Goal: Information Seeking & Learning: Learn about a topic

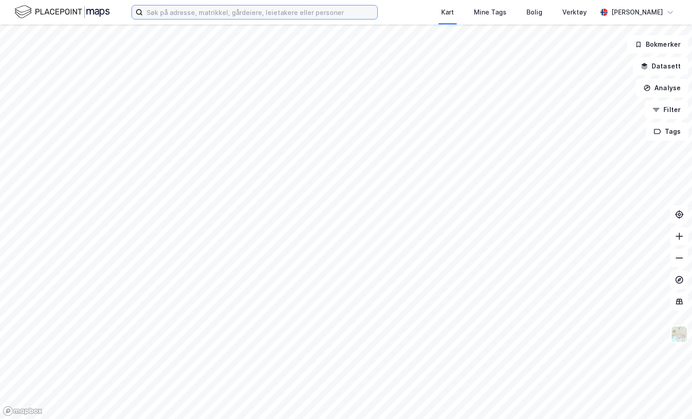
click at [303, 8] on input at bounding box center [260, 12] width 235 height 14
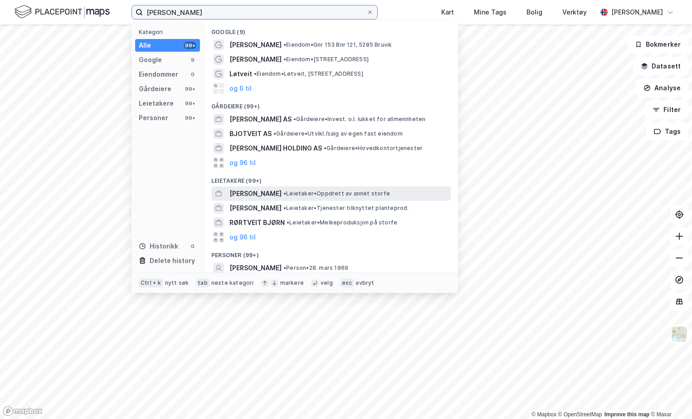
scroll to position [45, 0]
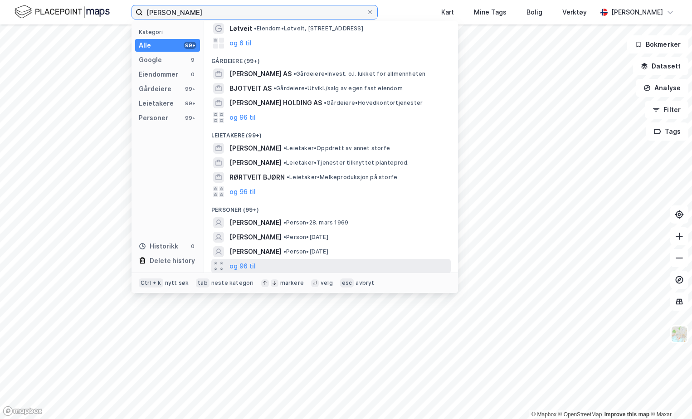
type input "[PERSON_NAME]"
click at [266, 261] on div "og 96 til" at bounding box center [331, 266] width 240 height 15
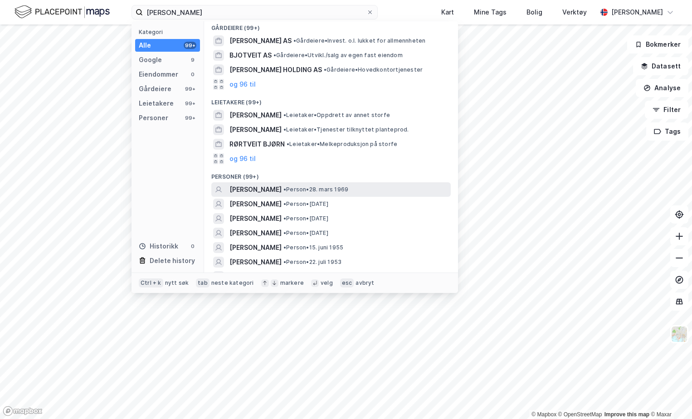
scroll to position [91, 0]
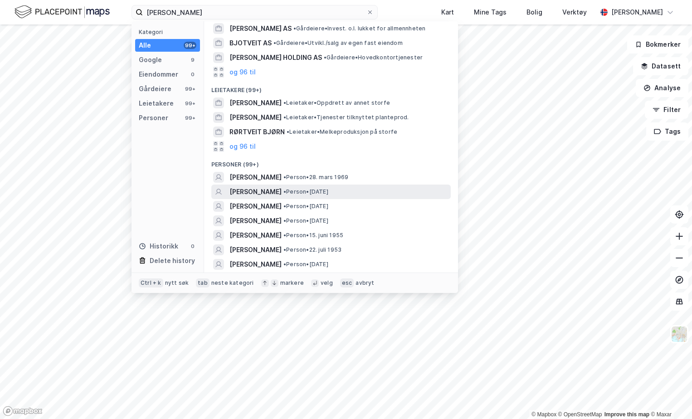
click at [284, 190] on span "•" at bounding box center [285, 191] width 3 height 7
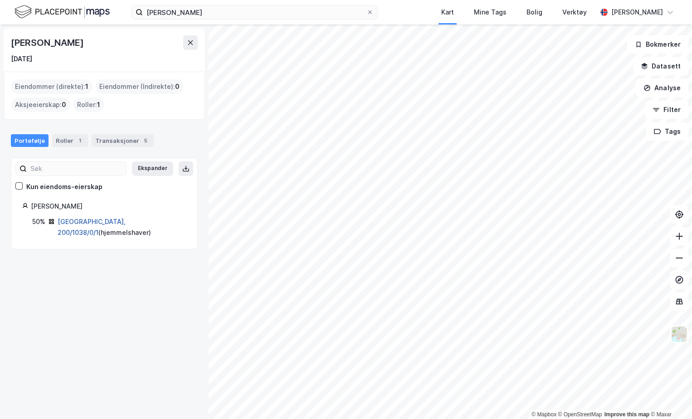
click at [107, 218] on link "[GEOGRAPHIC_DATA], 200/1038/0/1" at bounding box center [92, 227] width 68 height 19
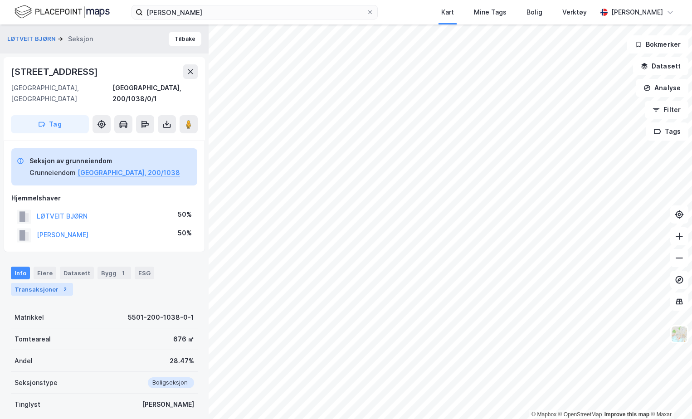
click at [34, 283] on div "Transaksjoner 2" at bounding box center [42, 289] width 62 height 13
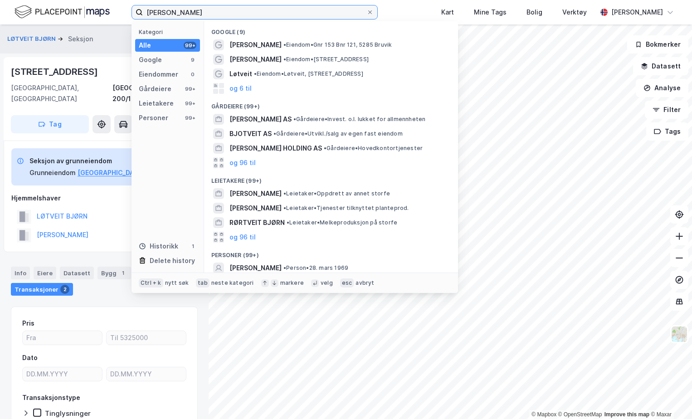
drag, startPoint x: 204, startPoint y: 8, endPoint x: 128, endPoint y: 9, distance: 76.2
click at [128, 9] on div "[PERSON_NAME] Kategori Alle 99+ Google 9 Eiendommer 0 Gårdeiere 99+ Leietakere …" at bounding box center [346, 12] width 692 height 24
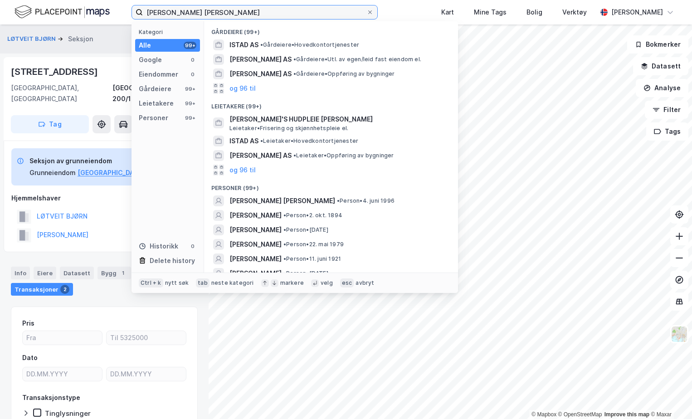
drag, startPoint x: 161, startPoint y: 5, endPoint x: -43, endPoint y: 48, distance: 208.1
click at [0, 48] on html "[PERSON_NAME] [PERSON_NAME] Kategori Alle 99+ Google 0 Eiendommer 0 Gårdeiere 9…" at bounding box center [346, 209] width 692 height 419
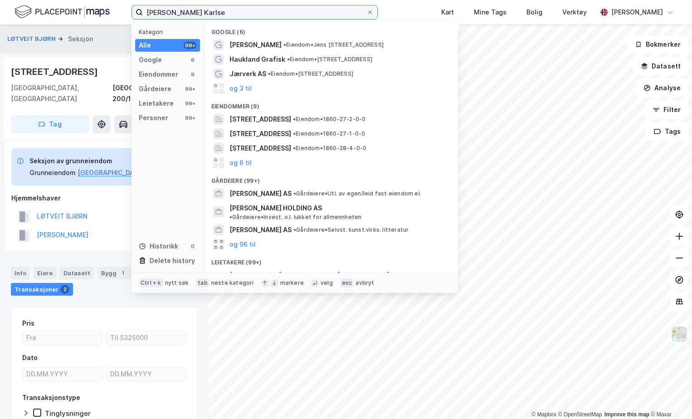
type input "[PERSON_NAME]"
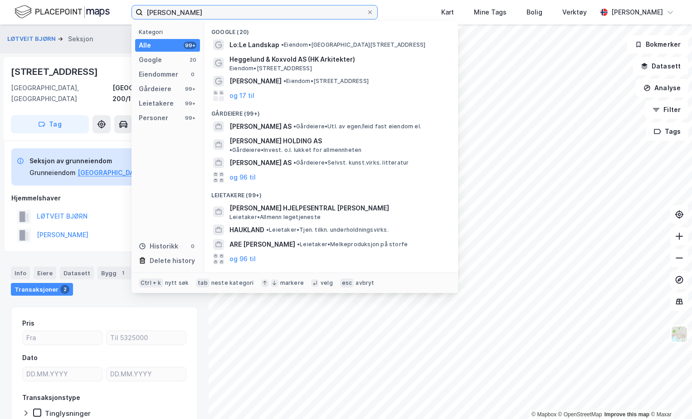
drag, startPoint x: 254, startPoint y: 12, endPoint x: 61, endPoint y: 16, distance: 193.7
click at [61, 16] on div "[PERSON_NAME] Kategori Alle 99+ Google 20 Eiendommer 0 Gårdeiere 99+ Leietakere…" at bounding box center [346, 12] width 692 height 24
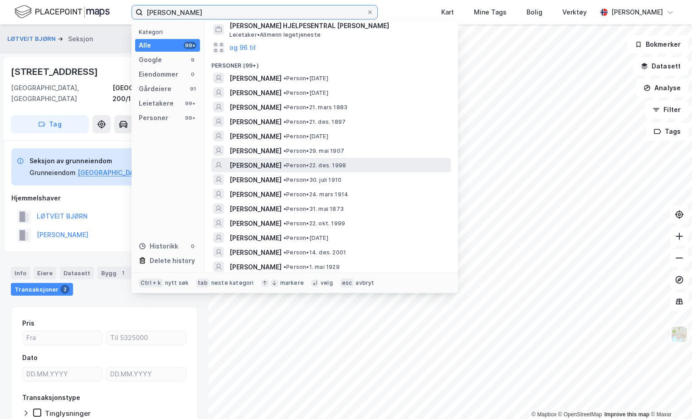
scroll to position [227, 0]
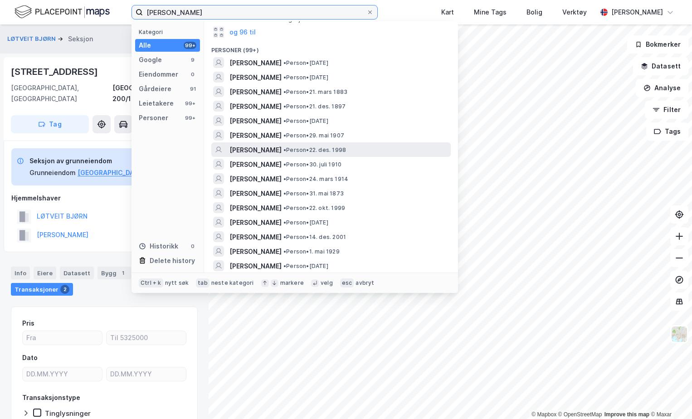
type input "[PERSON_NAME]"
click at [345, 147] on span "• Person • 22. des. 1998" at bounding box center [315, 150] width 63 height 7
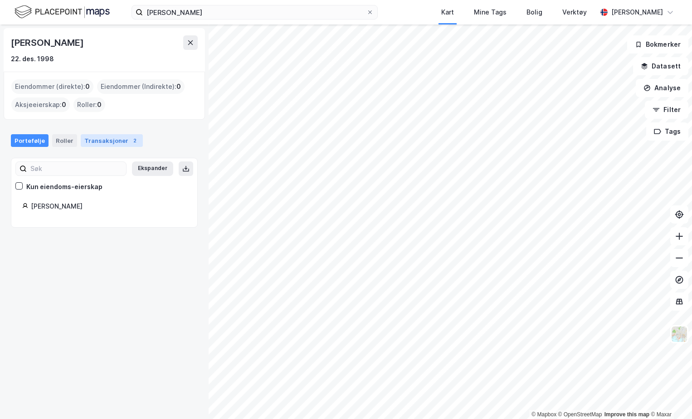
click at [100, 137] on div "Transaksjoner 2" at bounding box center [112, 140] width 62 height 13
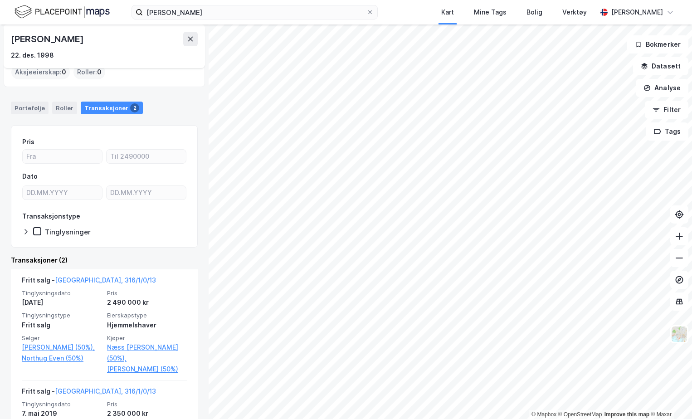
scroll to position [45, 0]
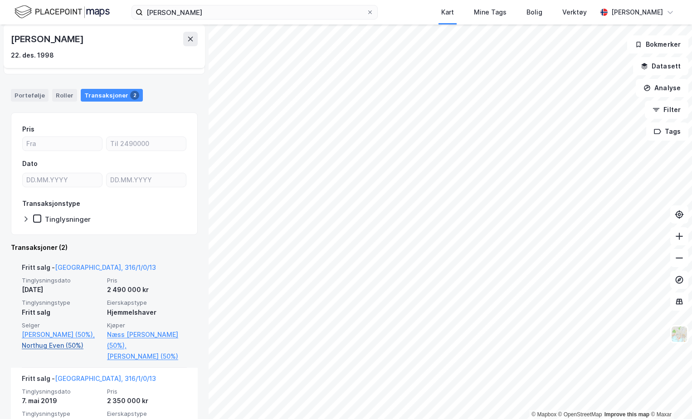
click at [67, 348] on link "Northug Even (50%)" at bounding box center [62, 345] width 80 height 11
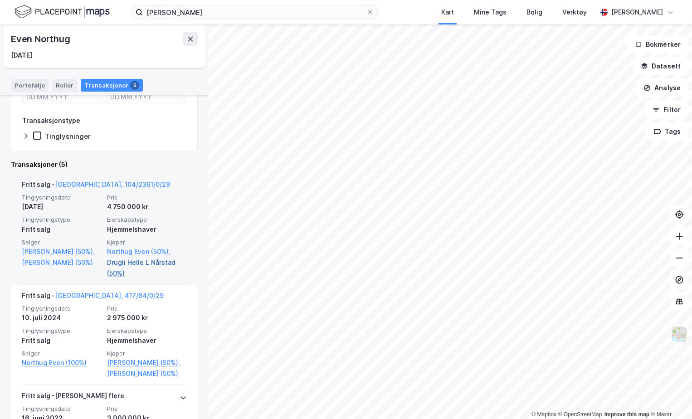
scroll to position [136, 0]
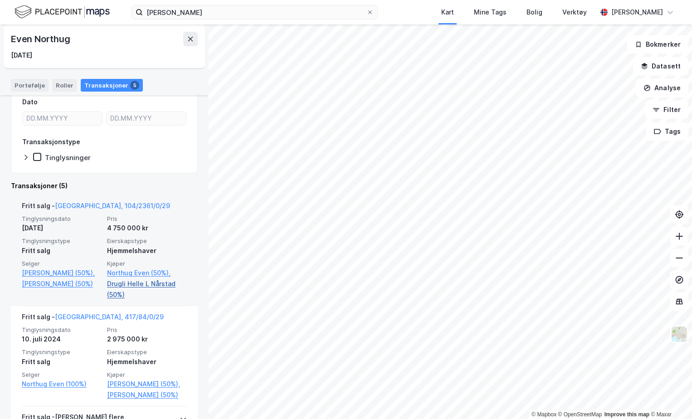
click at [142, 288] on link "Drugli Helle L Nårstad (50%)" at bounding box center [147, 290] width 80 height 22
